Goal: Find specific page/section: Find specific page/section

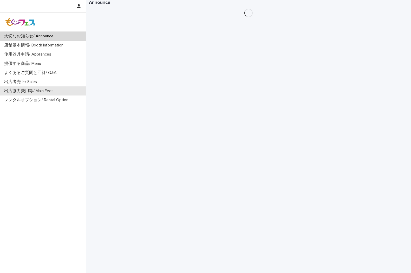
click at [51, 92] on p "出店協力費用等/ Main Fees" at bounding box center [30, 91] width 56 height 5
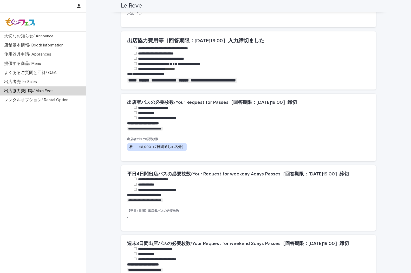
scroll to position [202, 0]
